Goal: Task Accomplishment & Management: Complete application form

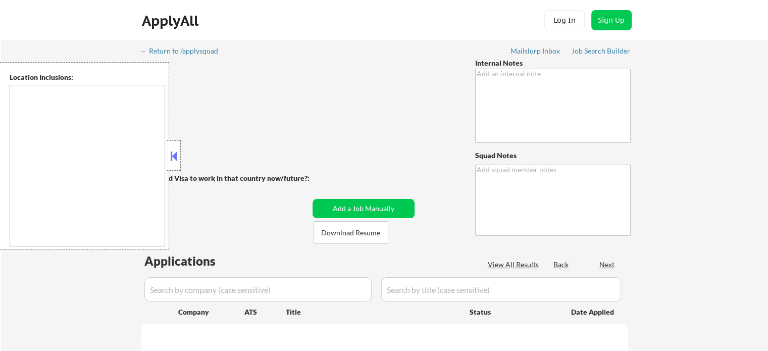
type textarea "• You may manually source entry level sales/success/product specialist roles at…"
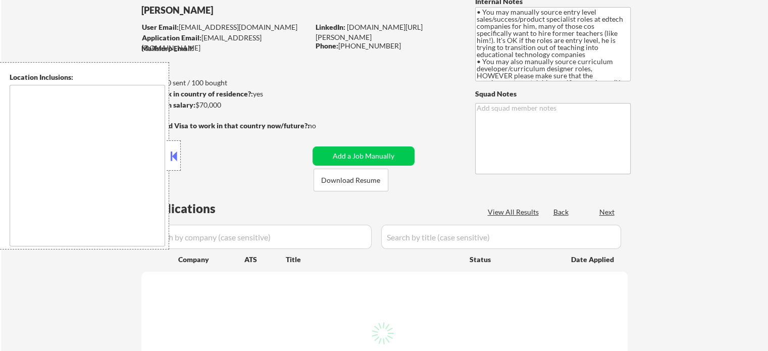
scroll to position [101, 0]
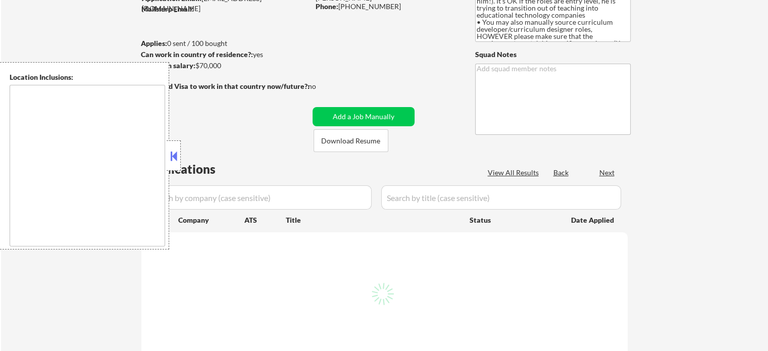
select select ""pending""
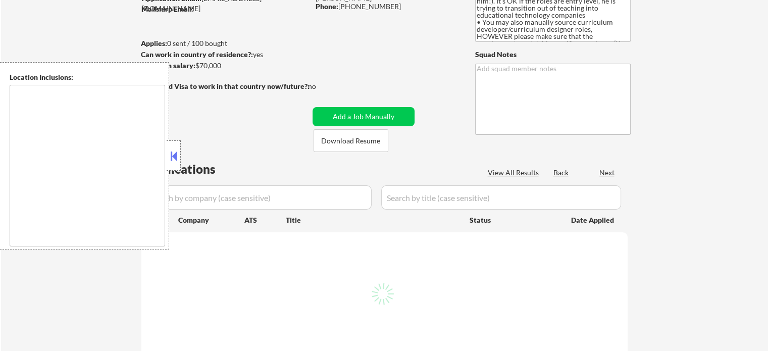
select select ""pending""
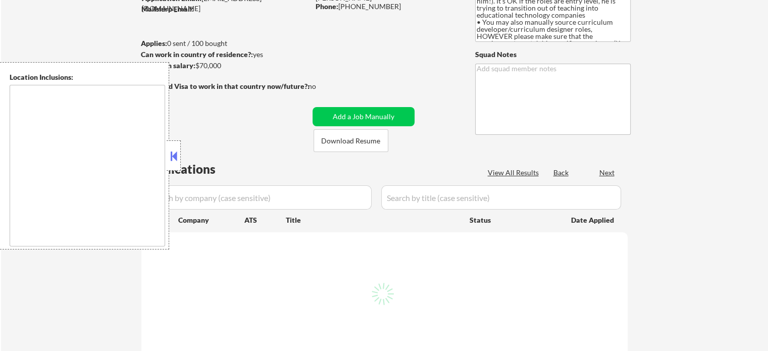
select select ""pending""
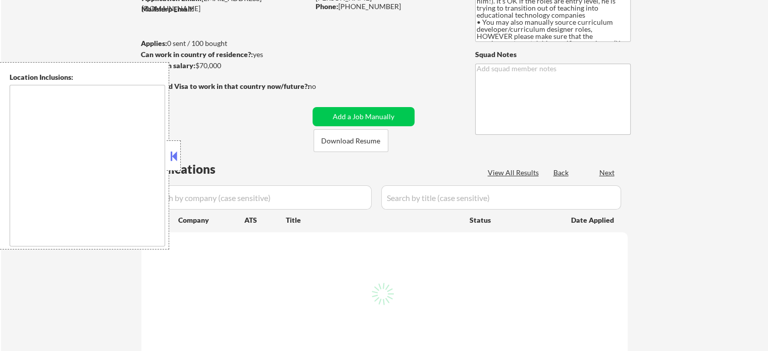
select select ""pending""
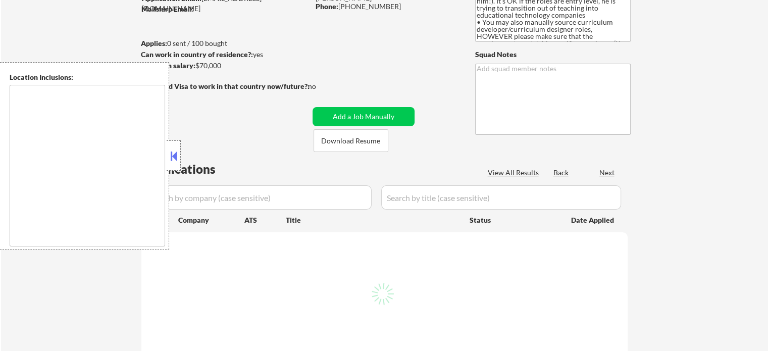
select select ""pending""
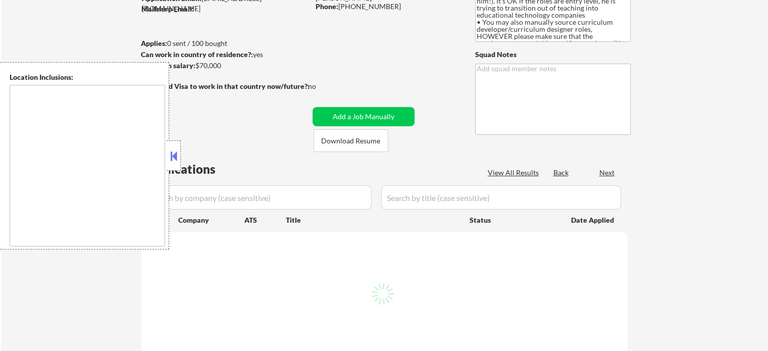
select select ""pending""
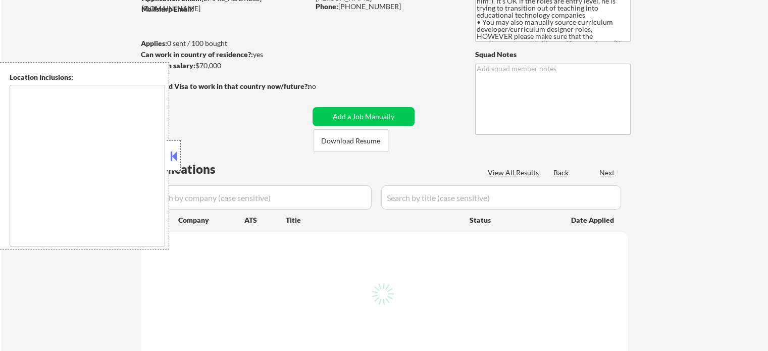
select select ""pending""
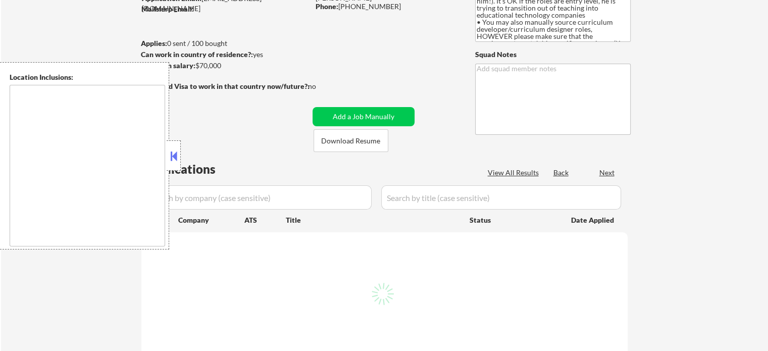
select select ""pending""
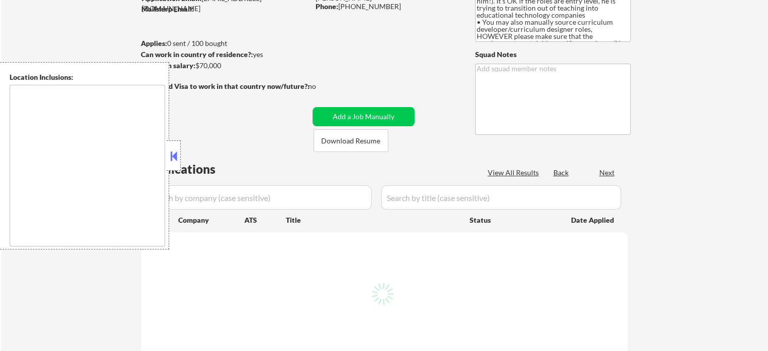
select select ""pending""
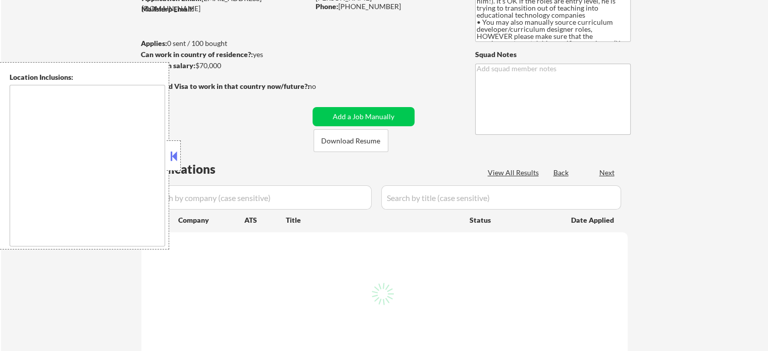
select select ""pending""
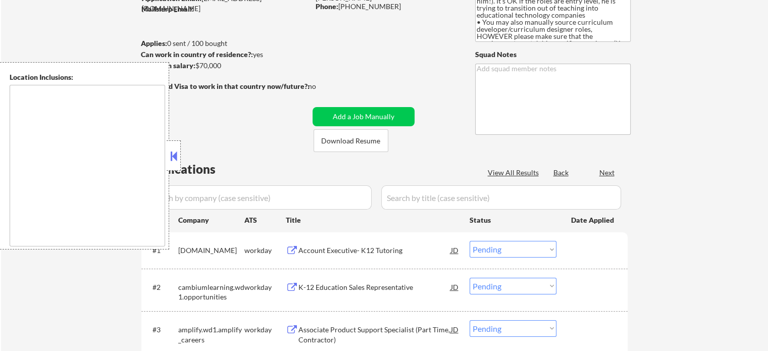
type textarea "[GEOGRAPHIC_DATA], [GEOGRAPHIC_DATA], [GEOGRAPHIC_DATA] [GEOGRAPHIC_DATA], [GEO…"
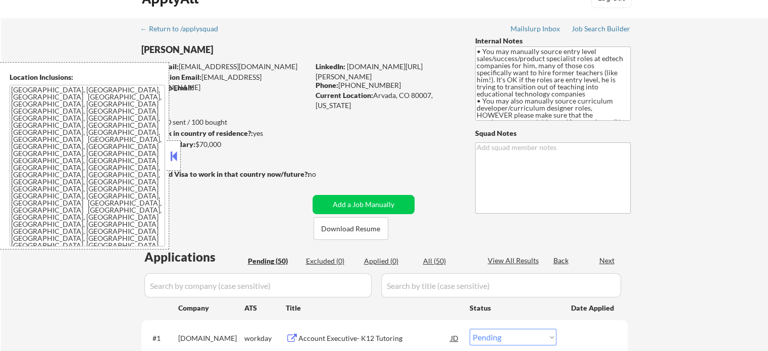
scroll to position [0, 0]
